Goal: Find specific fact: Find specific fact

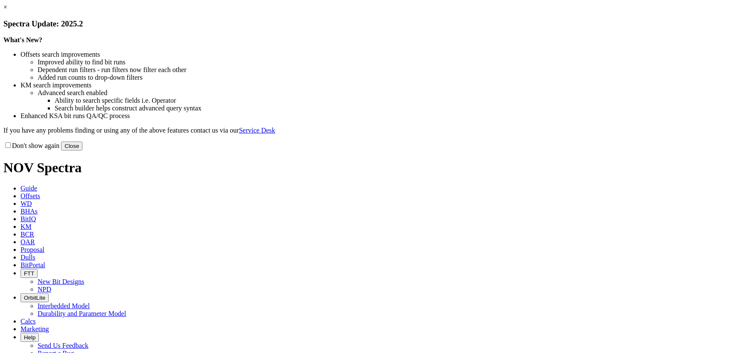
click at [82, 151] on button "Close" at bounding box center [71, 146] width 21 height 9
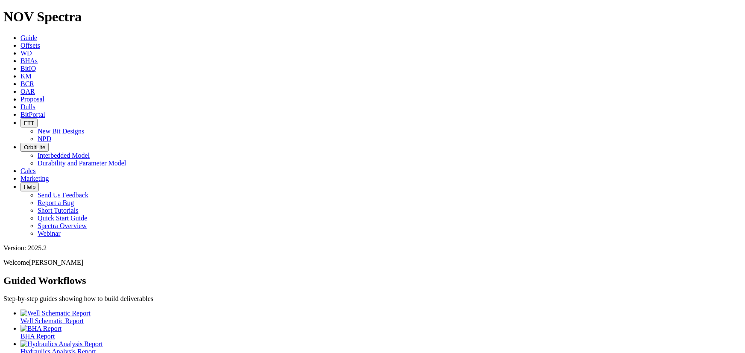
click at [45, 111] on link "BitPortal" at bounding box center [32, 114] width 25 height 7
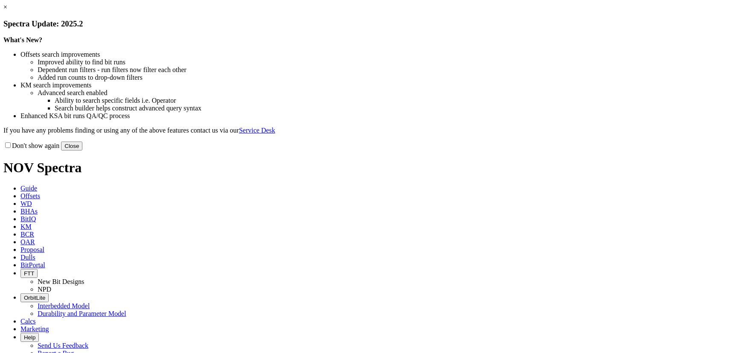
drag, startPoint x: 0, startPoint y: 0, endPoint x: 542, endPoint y: 231, distance: 589.1
click at [82, 151] on button "Close" at bounding box center [71, 146] width 21 height 9
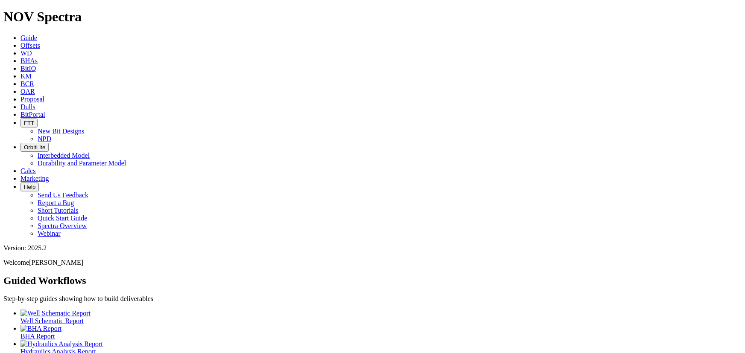
click at [45, 111] on span "BitPortal" at bounding box center [32, 114] width 25 height 7
